Goal: Register for event/course

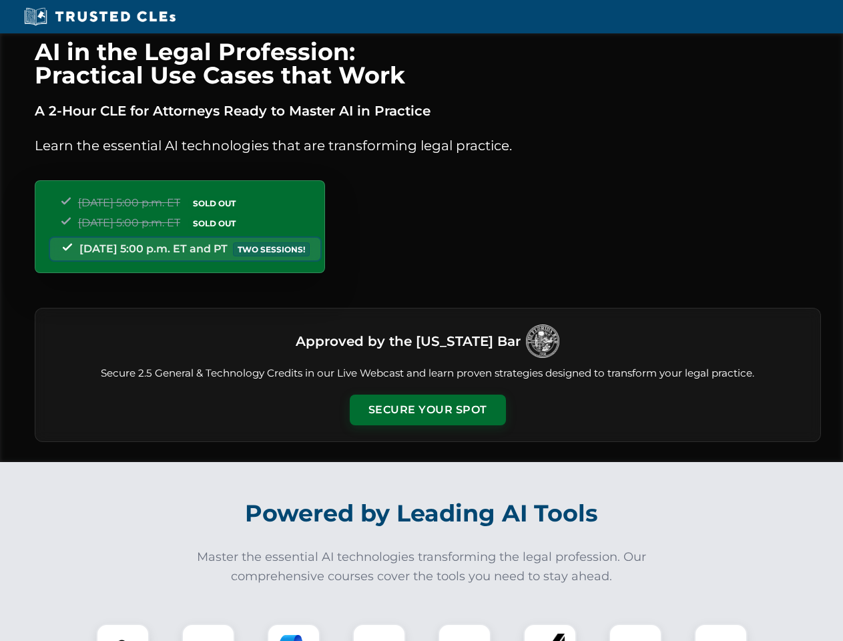
click at [427, 410] on button "Secure Your Spot" at bounding box center [428, 410] width 156 height 31
click at [123, 632] on img at bounding box center [123, 650] width 39 height 39
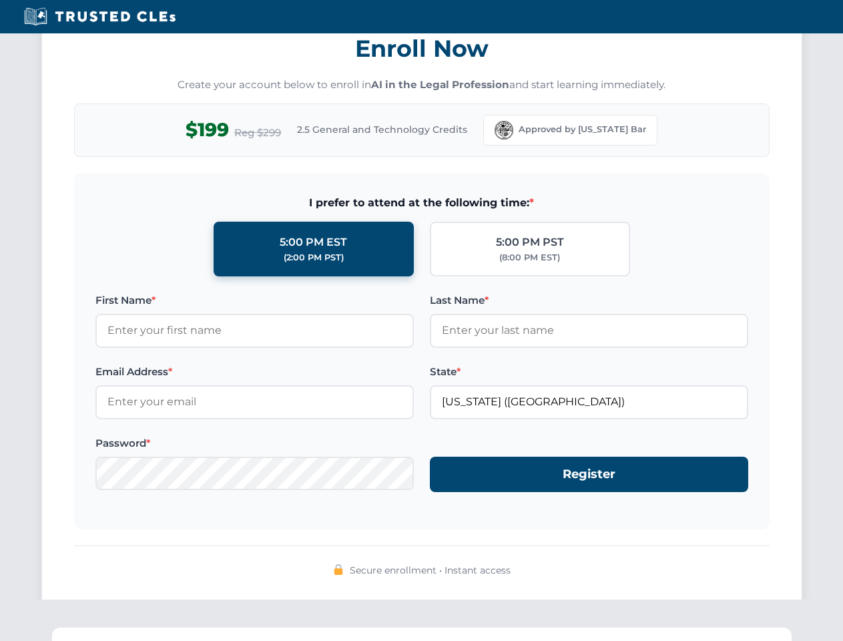
scroll to position [1311, 0]
